Goal: Communication & Community: Share content

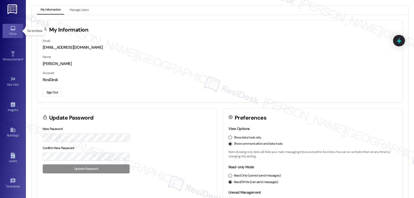
click at [9, 30] on link "Inbox" at bounding box center [13, 31] width 21 height 14
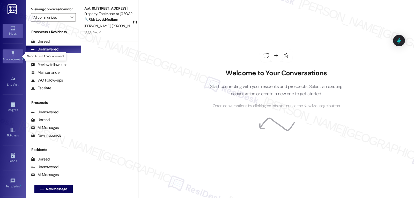
click at [11, 56] on icon at bounding box center [13, 53] width 4 height 5
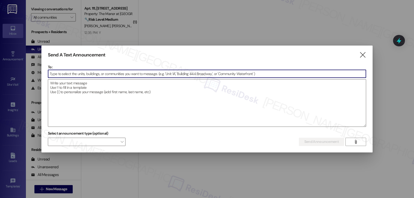
click at [83, 73] on input at bounding box center [207, 74] width 318 height 8
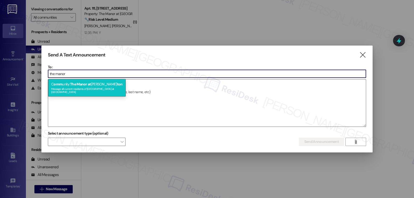
type input "the manor"
click at [91, 84] on span "The Manor at" at bounding box center [80, 84] width 21 height 5
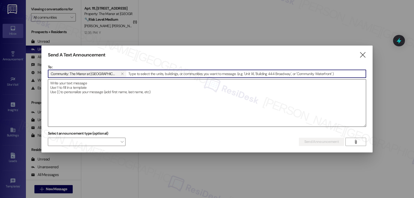
click at [106, 91] on textarea at bounding box center [207, 102] width 318 height 47
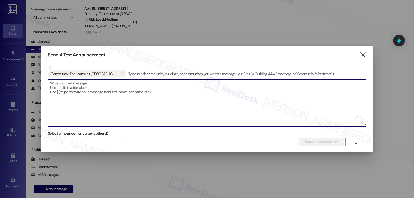
paste textarea "Hi {{first_name}}, [PERSON_NAME] and cider will be available in the clubhouse! …"
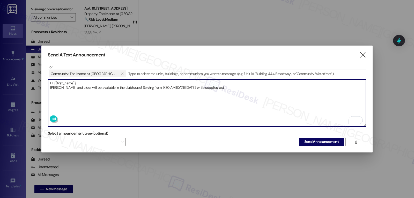
click at [177, 102] on textarea "Hi {{first_name}}, [PERSON_NAME] and cider will be available in the clubhouse! …" at bounding box center [207, 102] width 318 height 47
type textarea "Hi {{first_name}}, [PERSON_NAME] and cider will be available in the clubhouse! …"
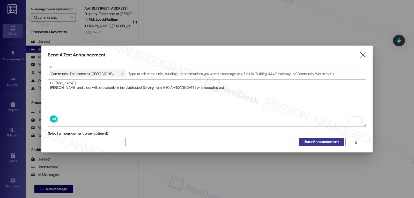
click at [310, 142] on span "Send Announcement" at bounding box center [321, 141] width 34 height 5
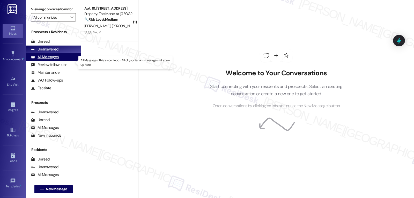
click at [56, 60] on div "All Messages" at bounding box center [45, 56] width 28 height 5
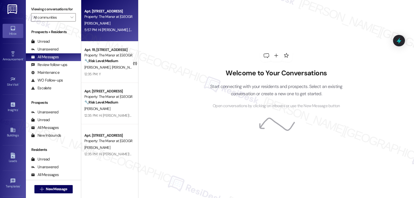
click at [109, 30] on div "5:57 PM: Hi [PERSON_NAME], [PERSON_NAME] and cider will be available in the clu…" at bounding box center [238, 29] width 309 height 5
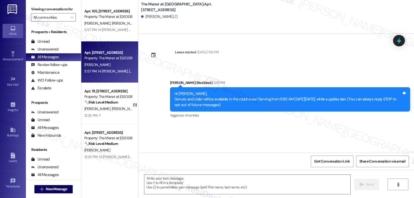
type textarea "Fetching suggested responses. Please feel free to read through the conversation…"
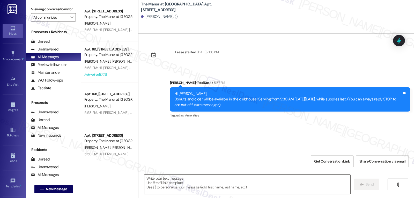
scroll to position [49, 0]
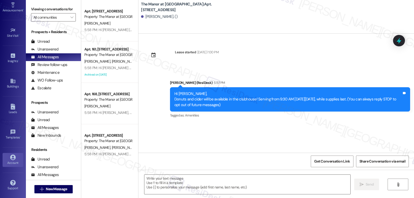
click at [10, 163] on div "Account" at bounding box center [13, 162] width 26 height 5
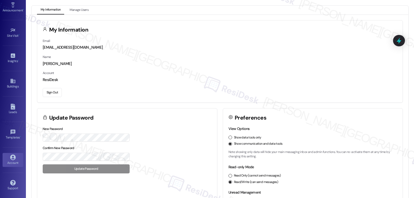
click at [51, 89] on button "Sign Out" at bounding box center [52, 92] width 19 height 9
